Goal: Navigation & Orientation: Find specific page/section

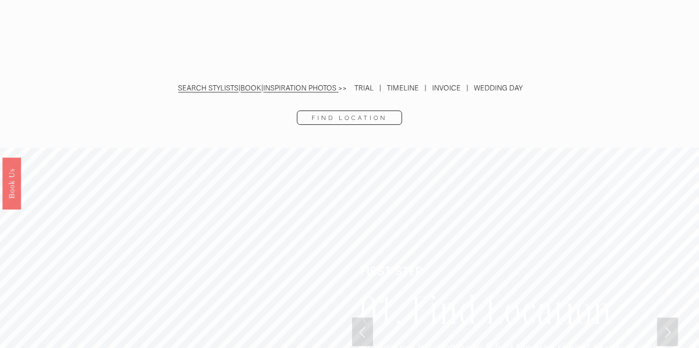
scroll to position [2136, 0]
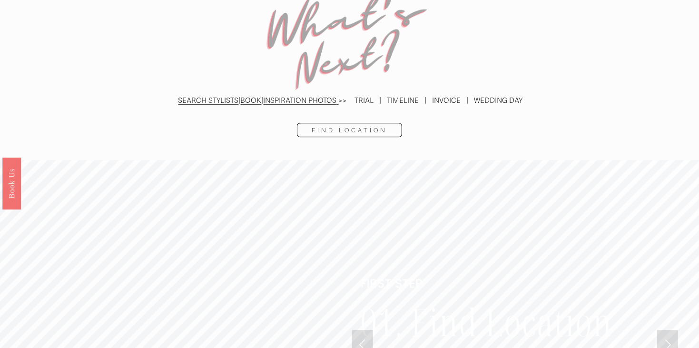
click at [380, 123] on link "Find Location" at bounding box center [349, 130] width 105 height 14
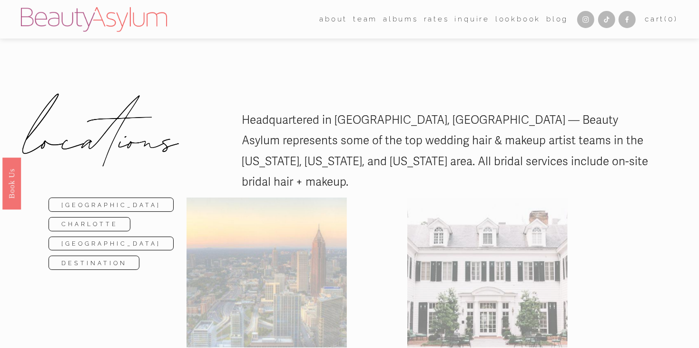
click at [122, 237] on link "[GEOGRAPHIC_DATA]" at bounding box center [111, 244] width 125 height 14
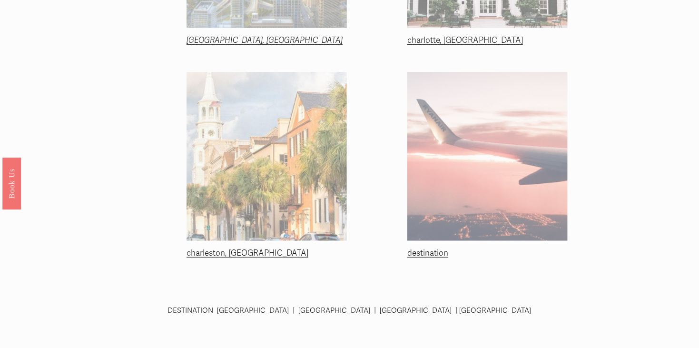
scroll to position [309, 0]
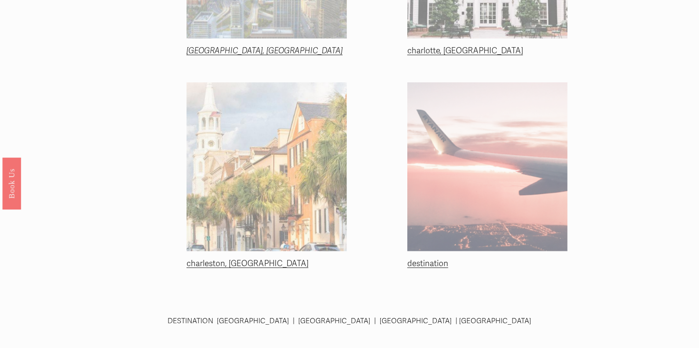
click at [229, 258] on link "charleston, sc" at bounding box center [248, 263] width 122 height 10
